Goal: Use online tool/utility: Utilize a website feature to perform a specific function

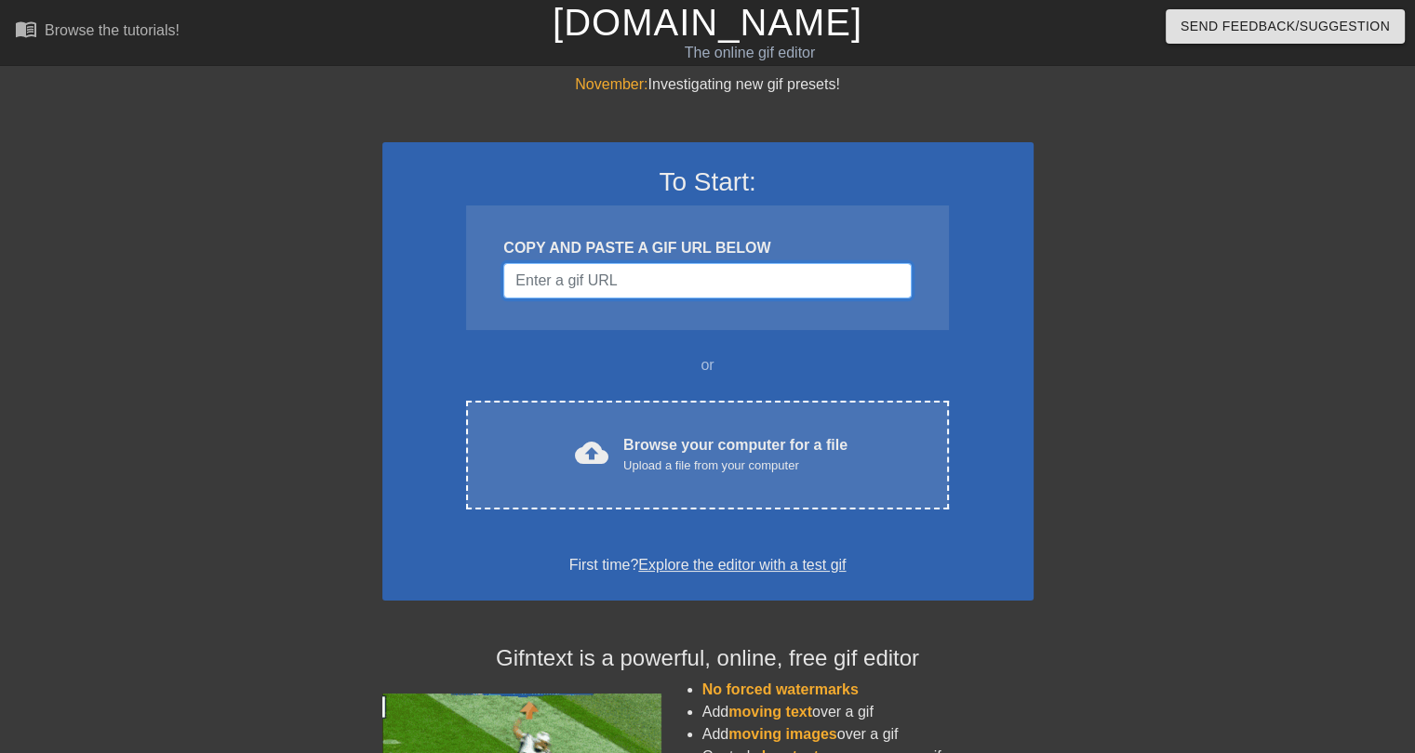
click at [699, 276] on input "Username" at bounding box center [706, 280] width 407 height 35
click at [639, 288] on input "Username" at bounding box center [706, 280] width 407 height 35
click at [647, 291] on input "Username" at bounding box center [706, 280] width 407 height 35
click at [642, 278] on input "Username" at bounding box center [706, 280] width 407 height 35
click at [578, 301] on div "COPY AND PASTE A GIF URL BELOW" at bounding box center [707, 268] width 482 height 125
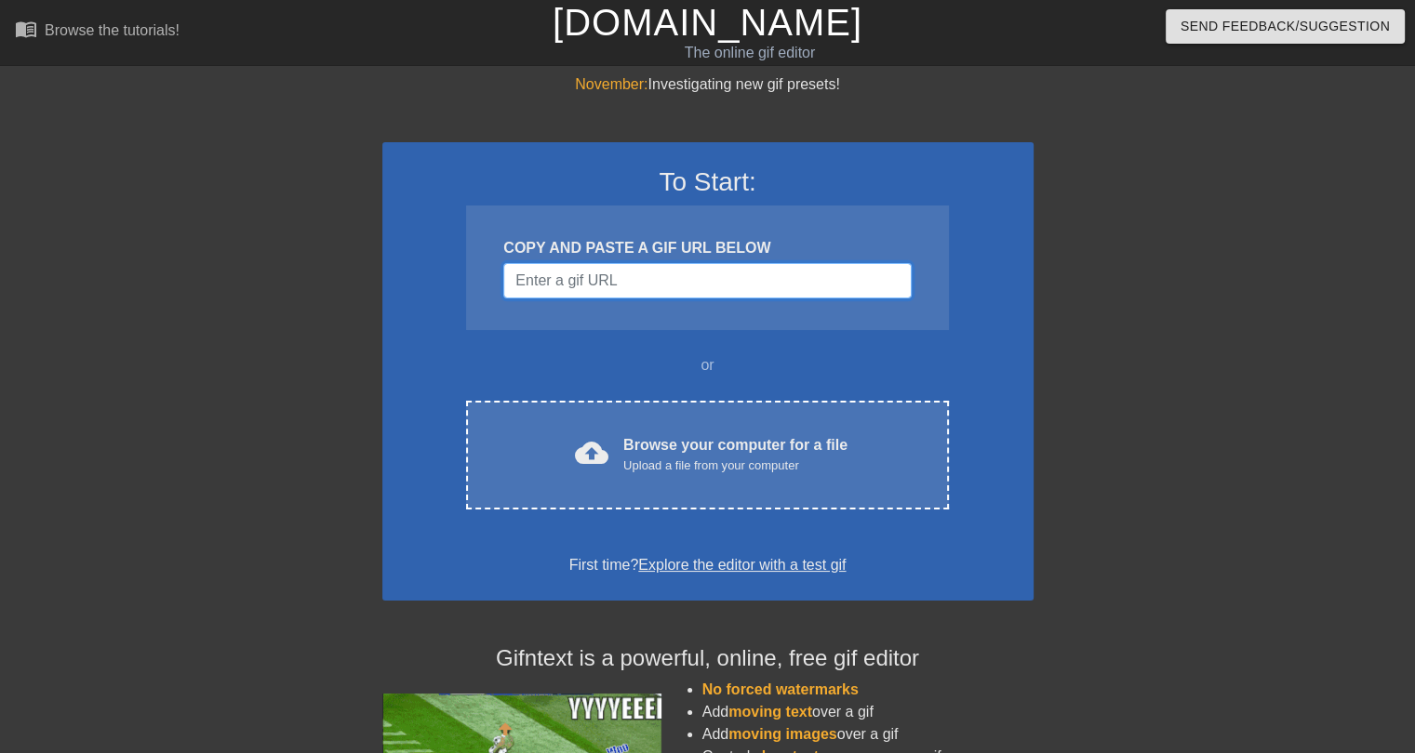
click at [575, 284] on input "Username" at bounding box center [706, 280] width 407 height 35
click at [565, 277] on input "Username" at bounding box center [706, 280] width 407 height 35
click at [622, 280] on input "Username" at bounding box center [706, 280] width 407 height 35
